Goal: Task Accomplishment & Management: Manage account settings

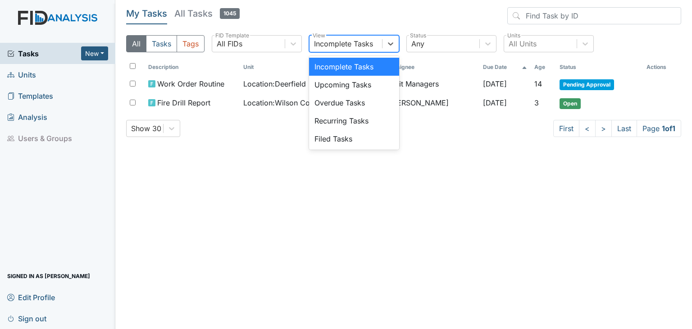
click at [361, 46] on div "Incomplete Tasks" at bounding box center [343, 43] width 59 height 11
click at [333, 137] on div "Filed Tasks" at bounding box center [354, 139] width 90 height 18
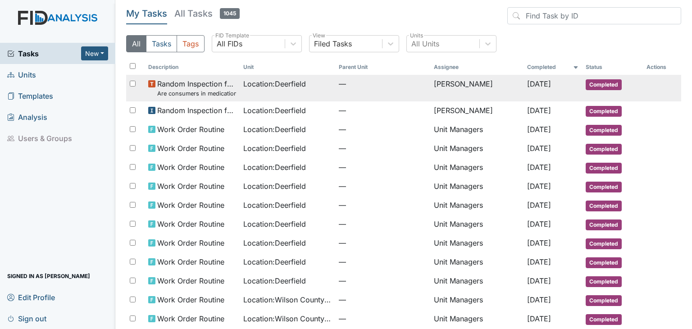
click at [450, 90] on td "[PERSON_NAME]" at bounding box center [476, 88] width 93 height 27
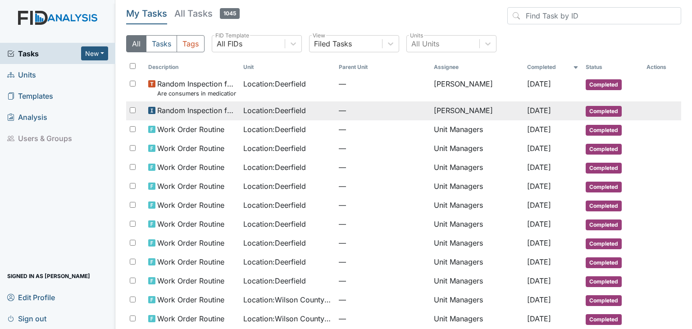
click at [430, 108] on td "[PERSON_NAME]" at bounding box center [476, 110] width 93 height 19
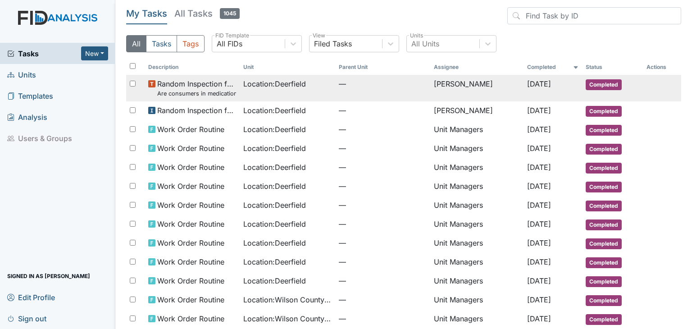
click at [259, 88] on span "Location : Deerfield" at bounding box center [274, 83] width 63 height 11
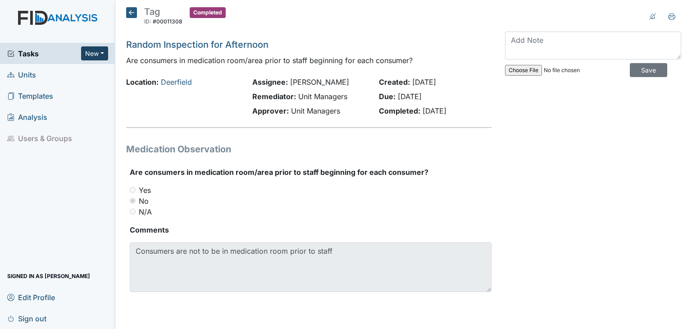
click at [91, 56] on button "New" at bounding box center [94, 53] width 27 height 14
click at [192, 100] on div "Location: Deerfield" at bounding box center [182, 98] width 126 height 43
click at [189, 85] on link "Deerfield" at bounding box center [176, 81] width 31 height 9
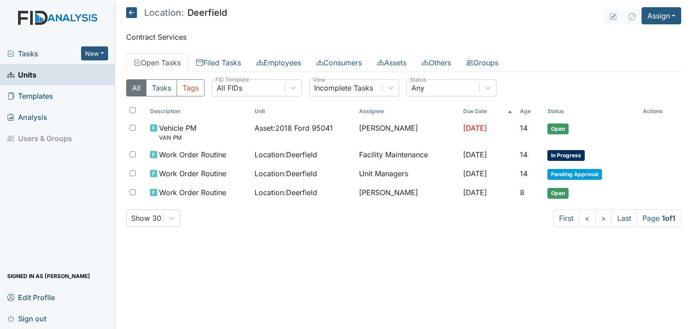
click at [42, 53] on span "Tasks" at bounding box center [44, 53] width 74 height 11
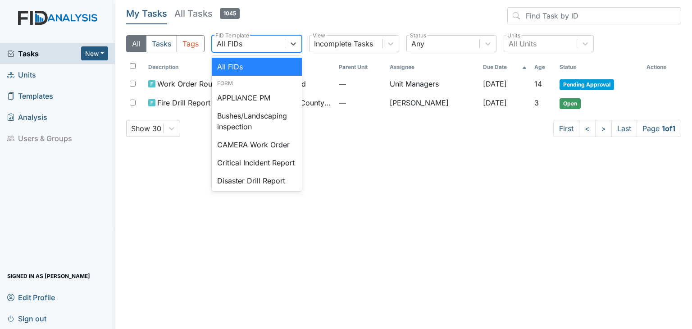
click at [270, 45] on div "All FIDs" at bounding box center [248, 44] width 73 height 16
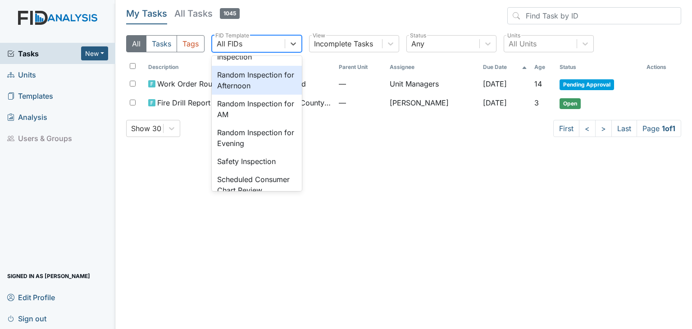
scroll to position [856, 0]
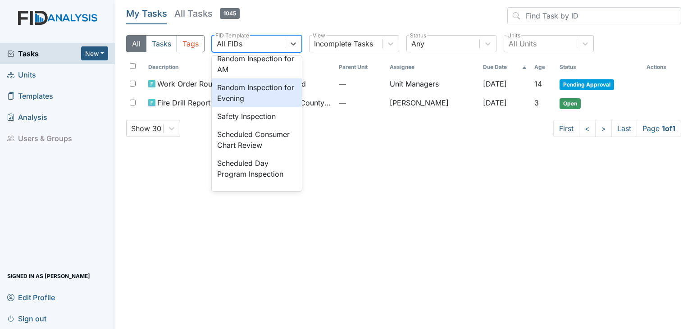
click at [265, 107] on div "Random Inspection for Evening" at bounding box center [257, 92] width 90 height 29
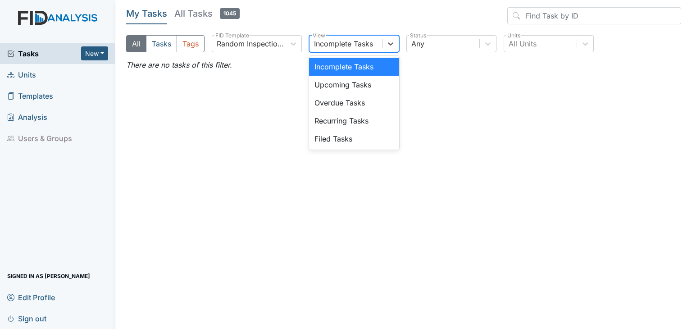
click at [338, 45] on div "Incomplete Tasks" at bounding box center [343, 43] width 59 height 11
click at [337, 136] on div "Filed Tasks" at bounding box center [354, 139] width 90 height 18
